Goal: Transaction & Acquisition: Download file/media

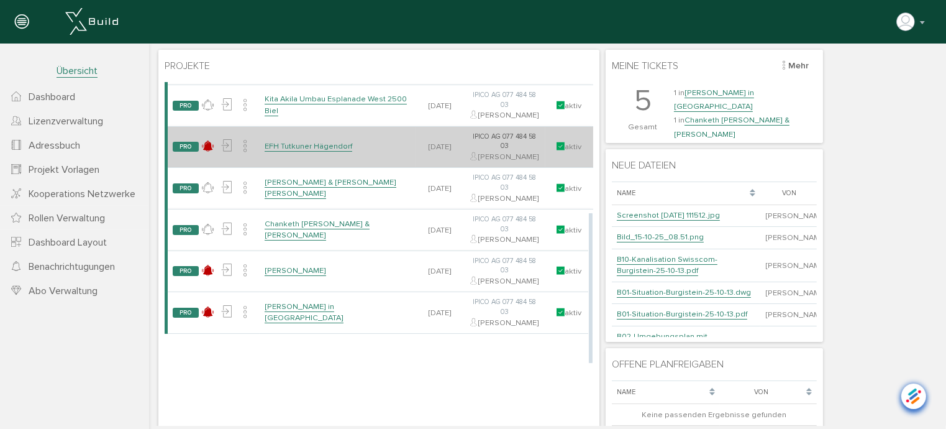
click at [335, 151] on link "EFH Tutkuner Hägendorf" at bounding box center [308, 145] width 88 height 11
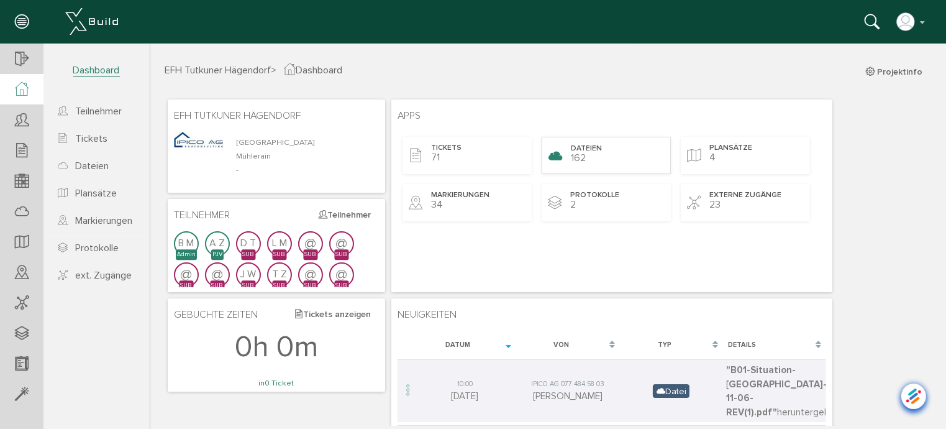
click at [591, 152] on span "Dateien" at bounding box center [585, 148] width 31 height 11
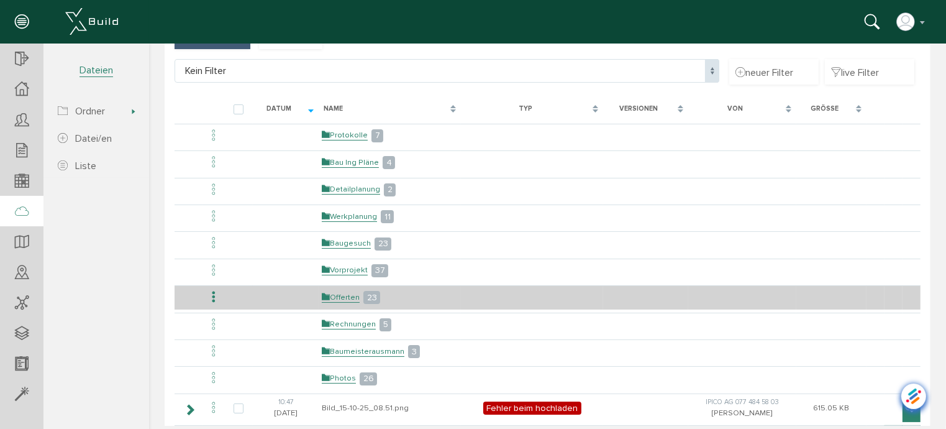
scroll to position [62, 0]
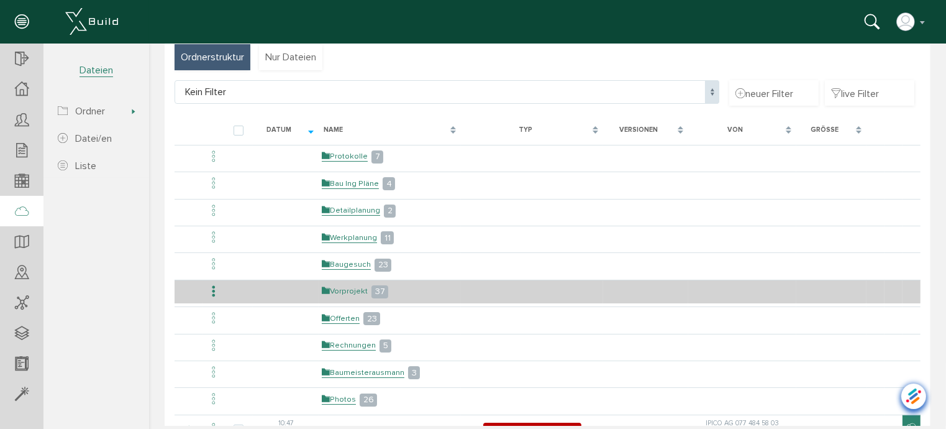
click at [345, 288] on link "Vorprojekt" at bounding box center [344, 290] width 46 height 11
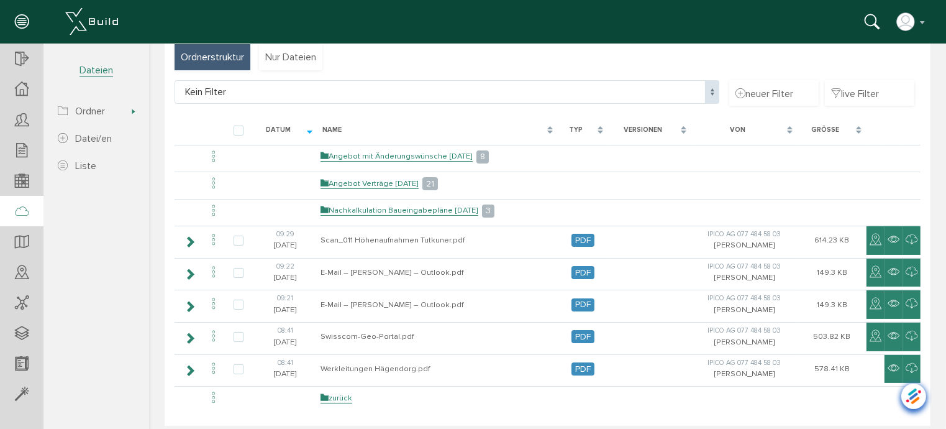
scroll to position [0, 0]
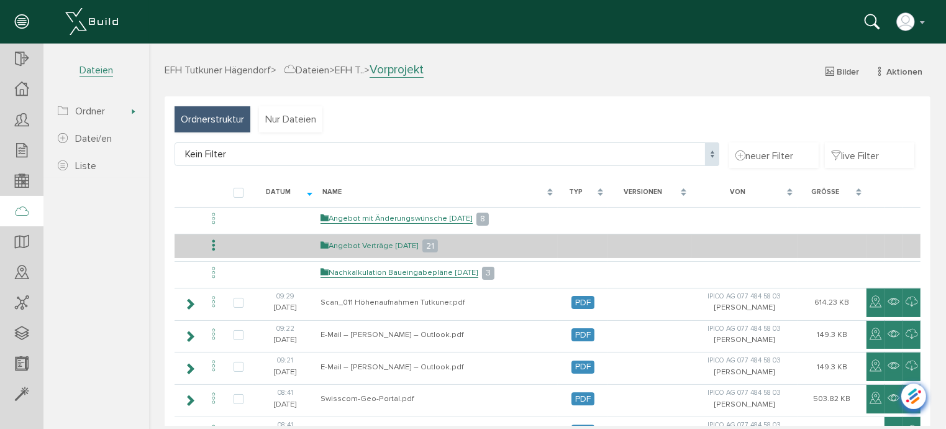
click at [376, 244] on link "Angebot Verträge [DATE]" at bounding box center [369, 245] width 98 height 11
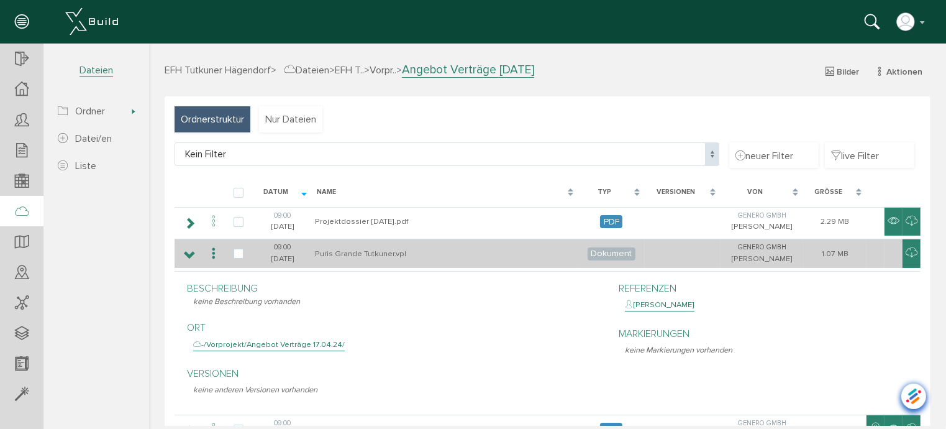
click at [211, 250] on icon at bounding box center [213, 253] width 15 height 17
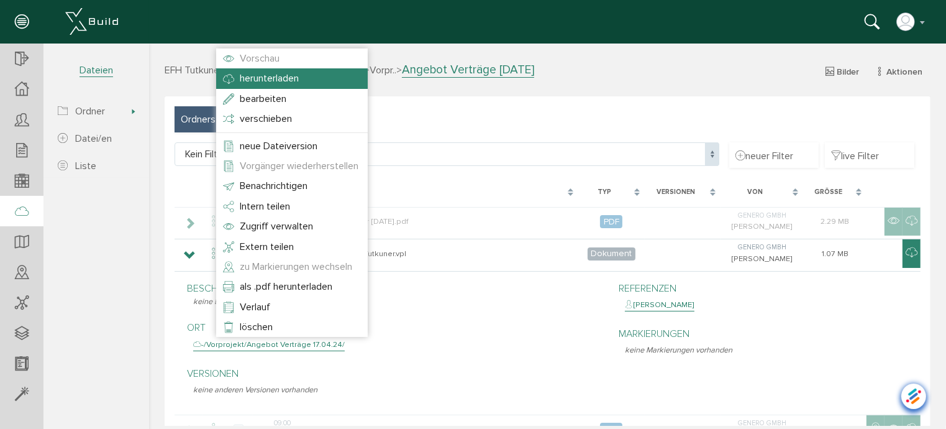
click at [245, 81] on span "herunterladen" at bounding box center [268, 77] width 59 height 12
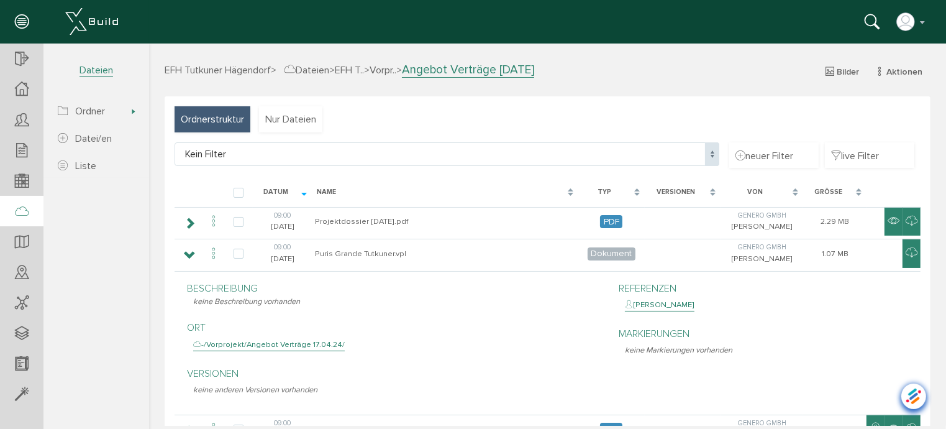
click at [675, 27] on div "[PERSON_NAME] Konto deaktivieren Passwort ändern über XBuild XBuild neu einrich…" at bounding box center [468, 21] width 918 height 19
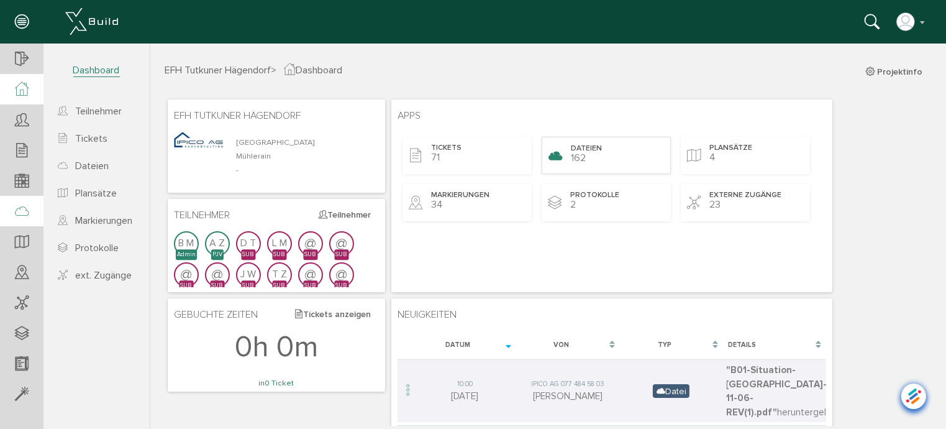
click at [580, 164] on div "Dateien 162" at bounding box center [605, 154] width 129 height 37
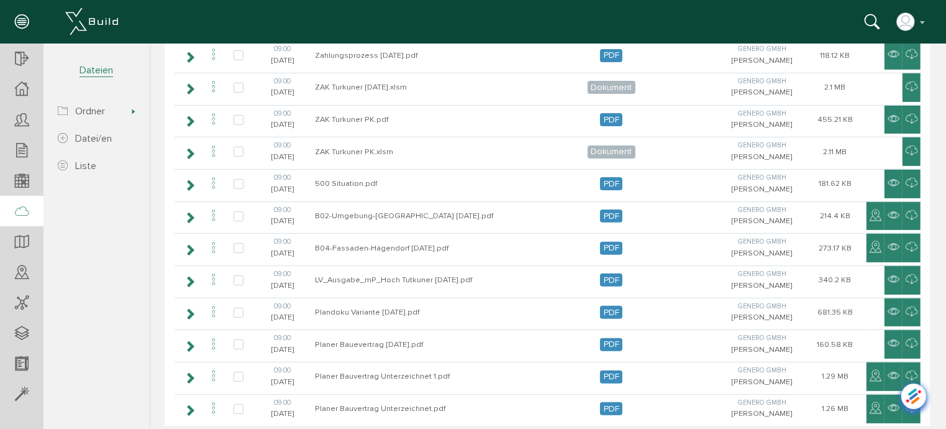
scroll to position [497, 0]
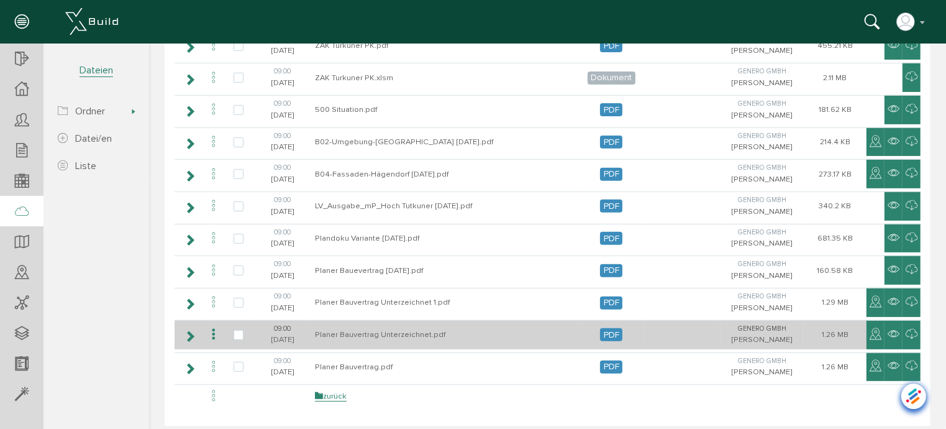
click at [211, 330] on icon at bounding box center [213, 334] width 15 height 17
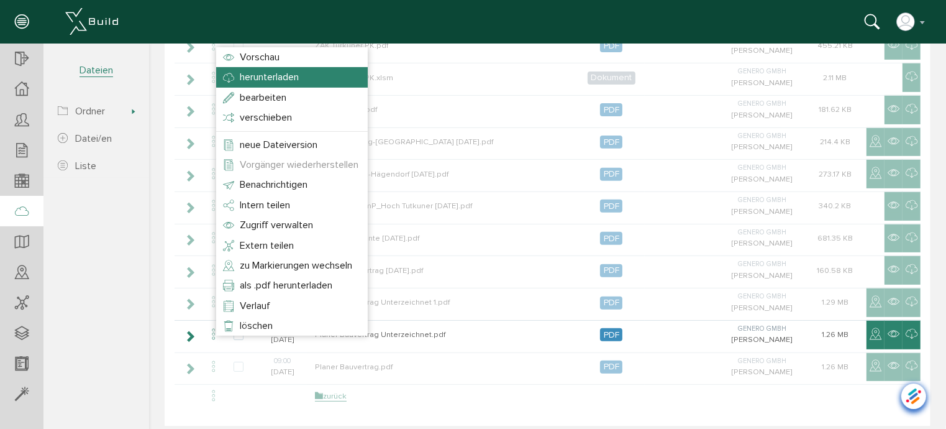
click at [273, 75] on span "herunterladen" at bounding box center [268, 76] width 59 height 12
